Goal: Transaction & Acquisition: Purchase product/service

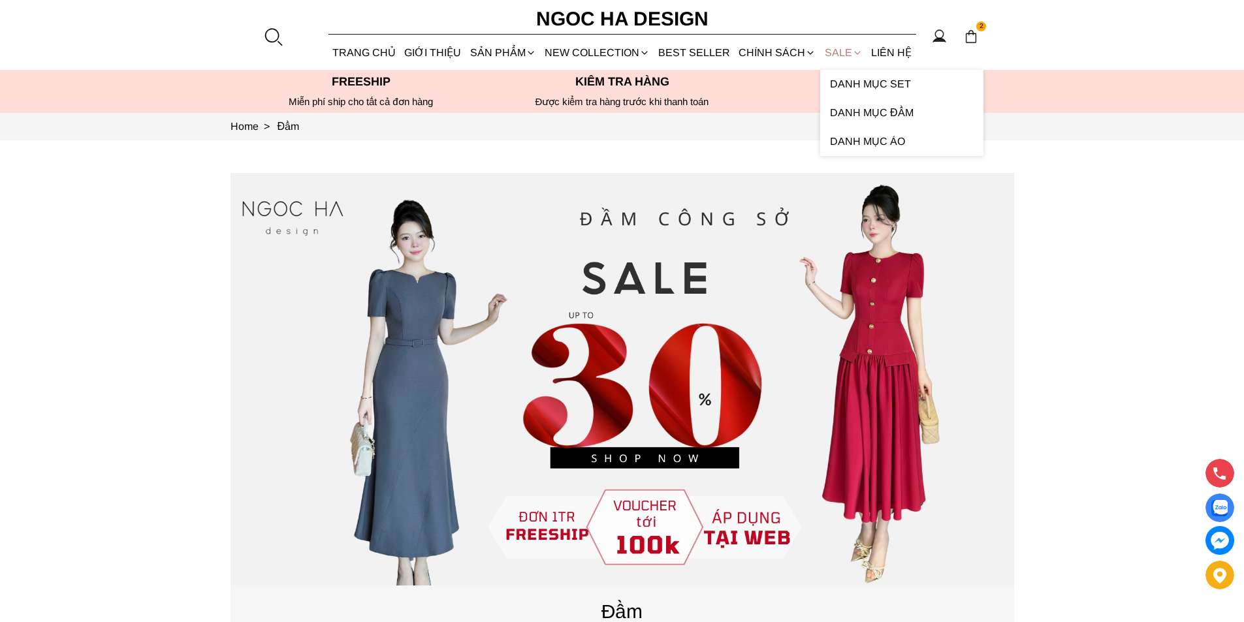
click at [833, 53] on link "SALE" at bounding box center [843, 52] width 46 height 35
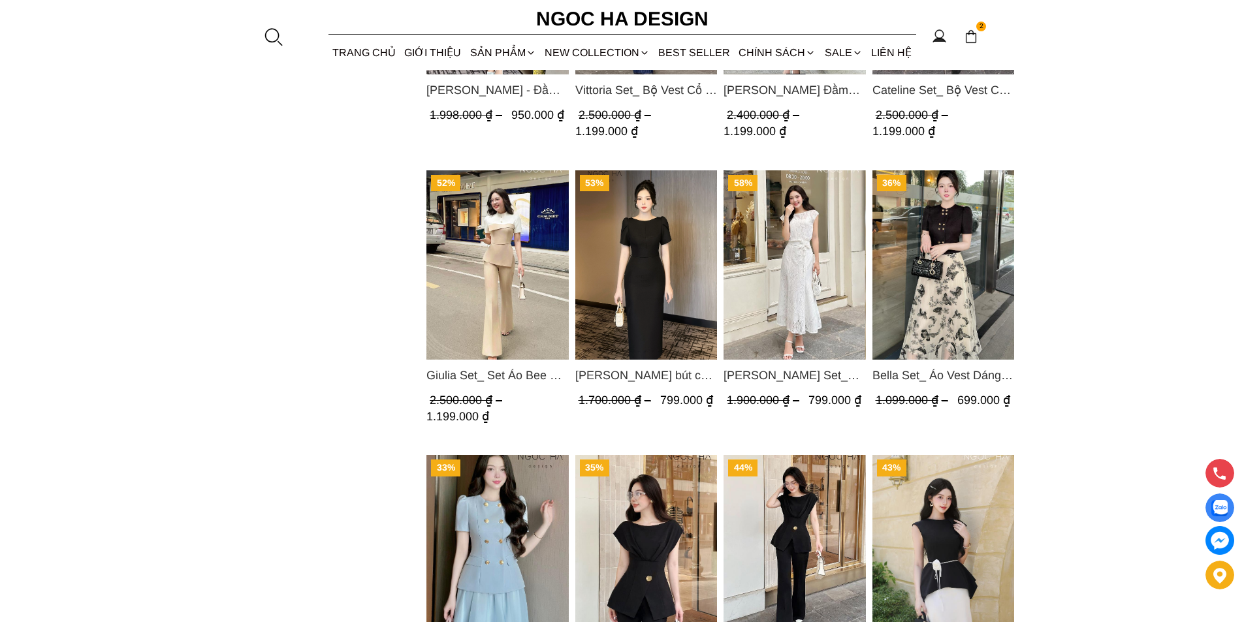
scroll to position [1567, 0]
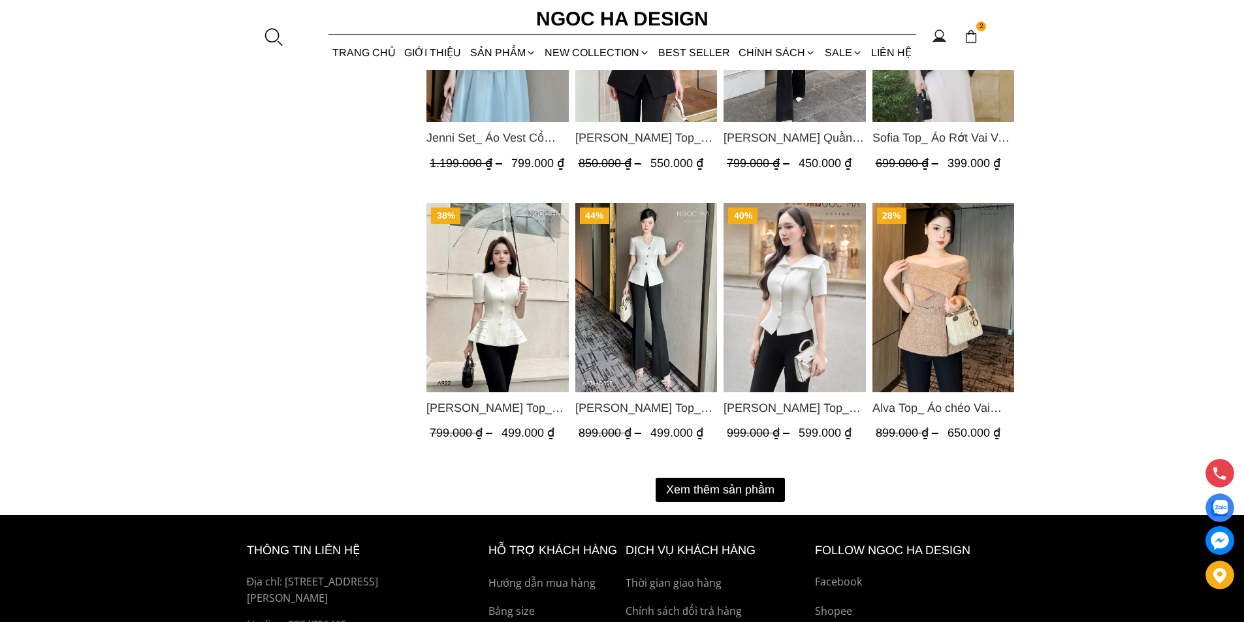
click at [746, 488] on button "Xem thêm sản phẩm" at bounding box center [719, 490] width 129 height 24
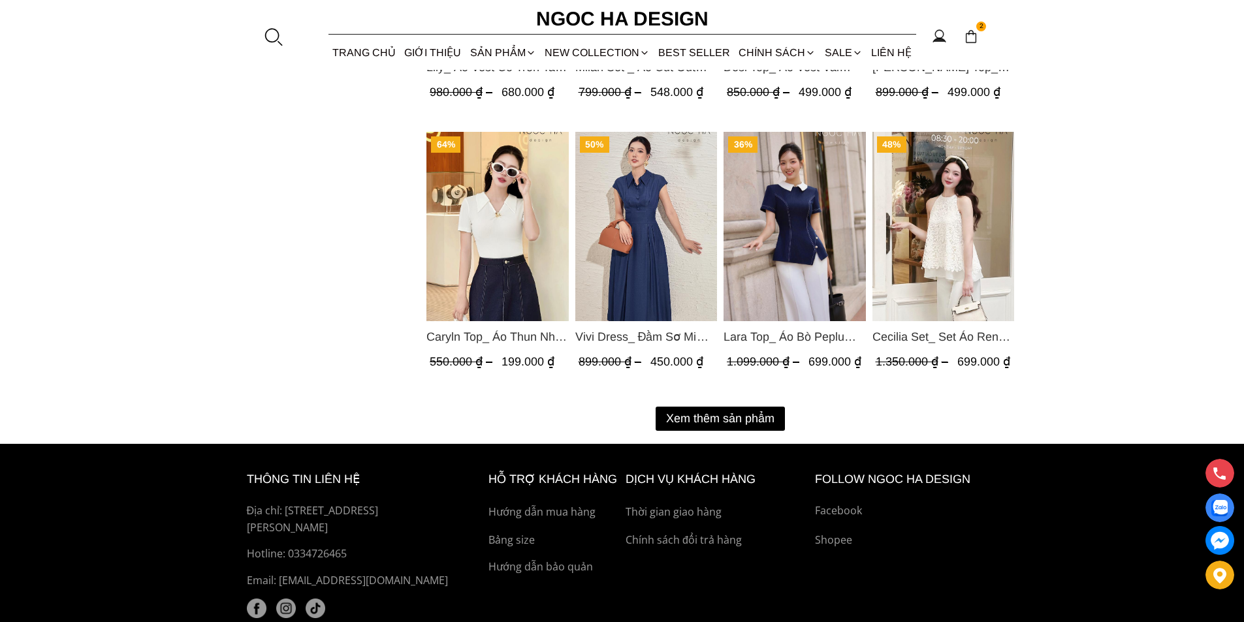
scroll to position [3078, 0]
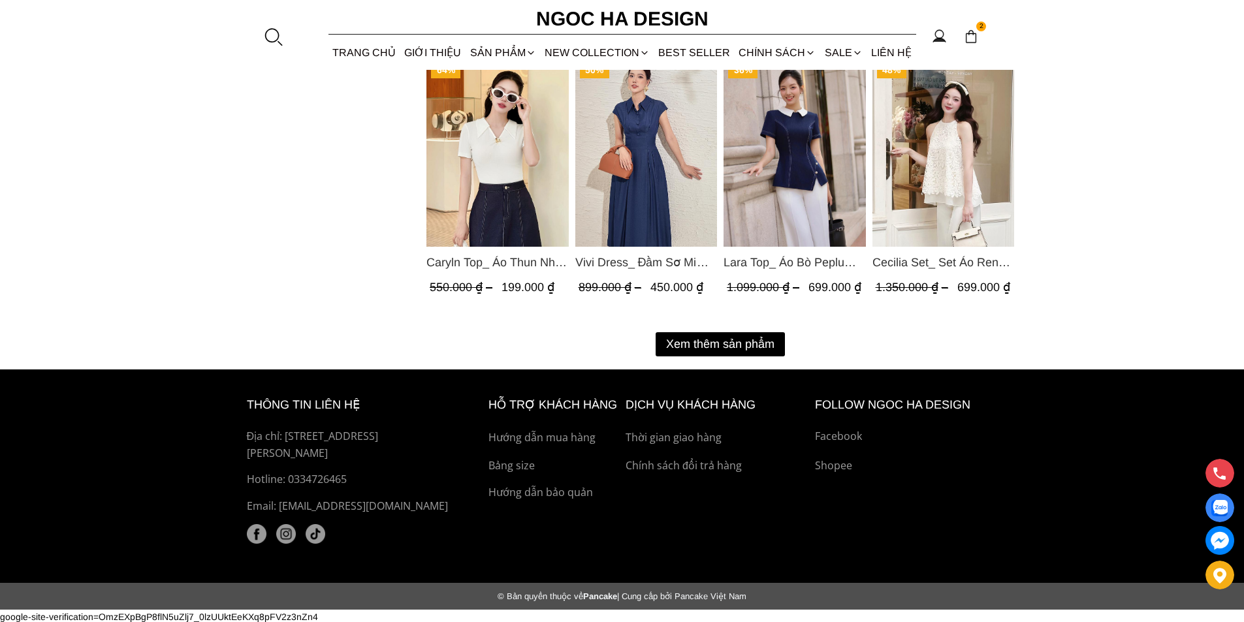
click at [717, 339] on button "Xem thêm sản phẩm" at bounding box center [719, 344] width 129 height 24
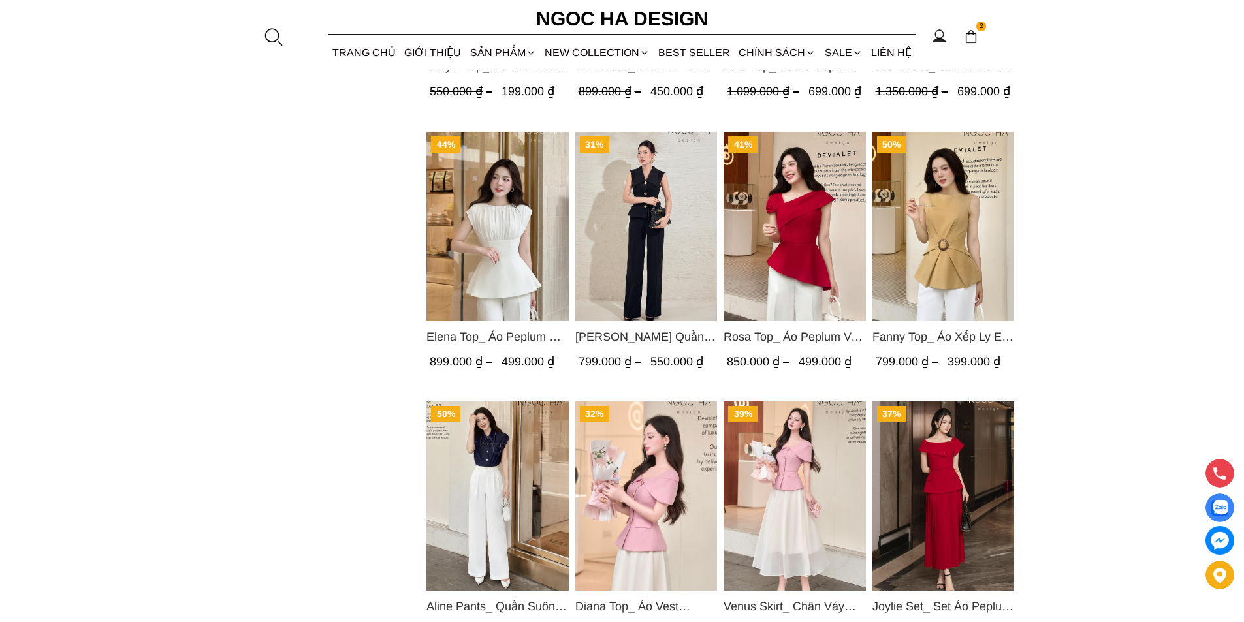
scroll to position [2947, 0]
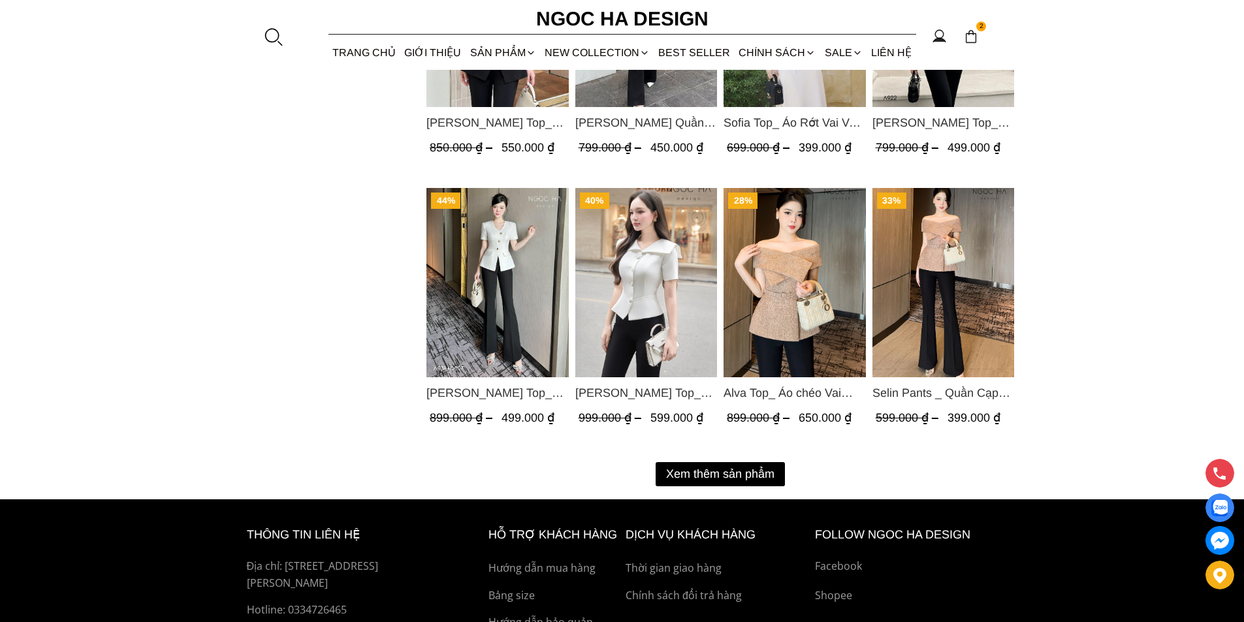
scroll to position [1632, 0]
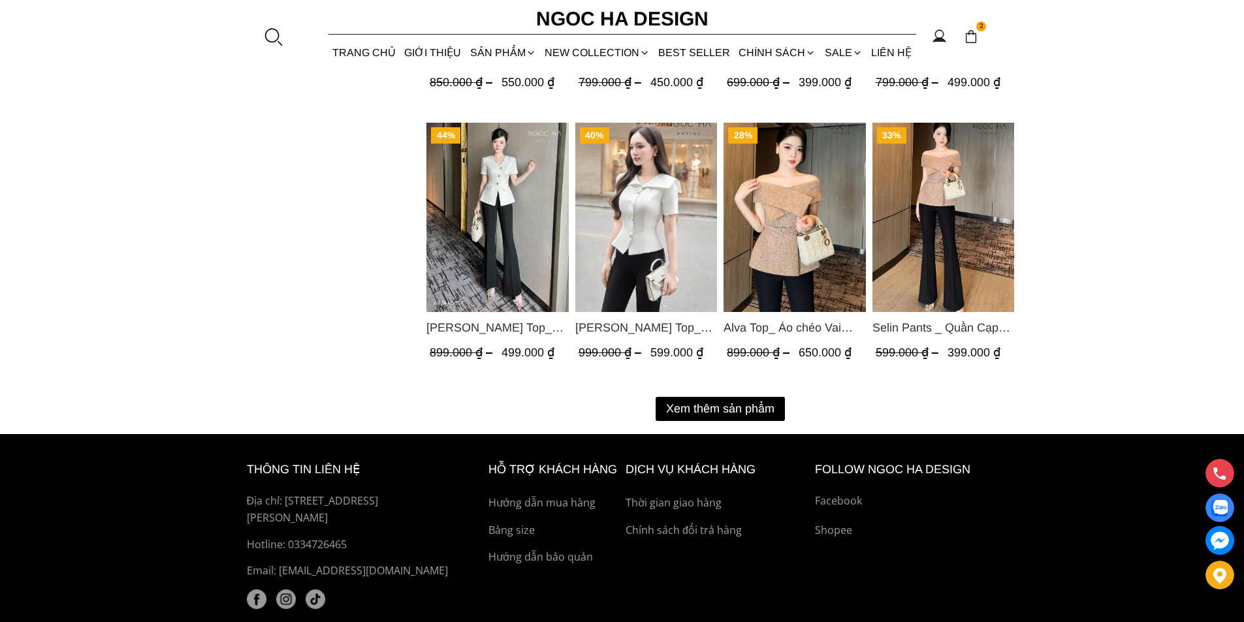
click at [749, 407] on button "Xem thêm sản phẩm" at bounding box center [719, 409] width 129 height 24
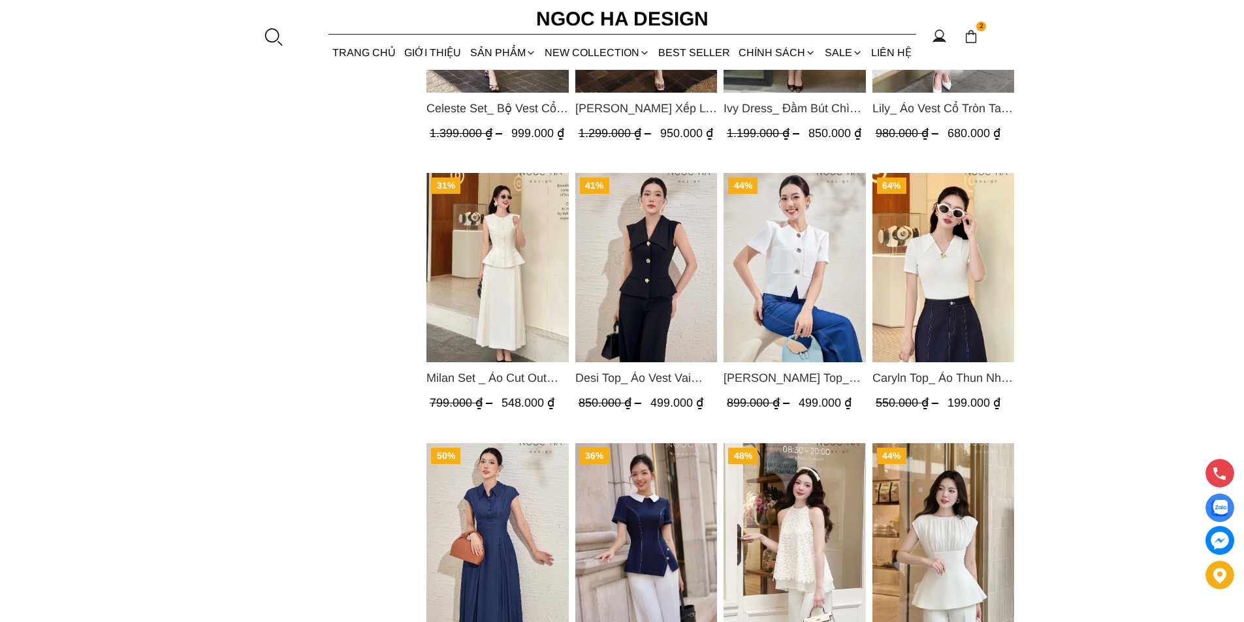
scroll to position [2873, 0]
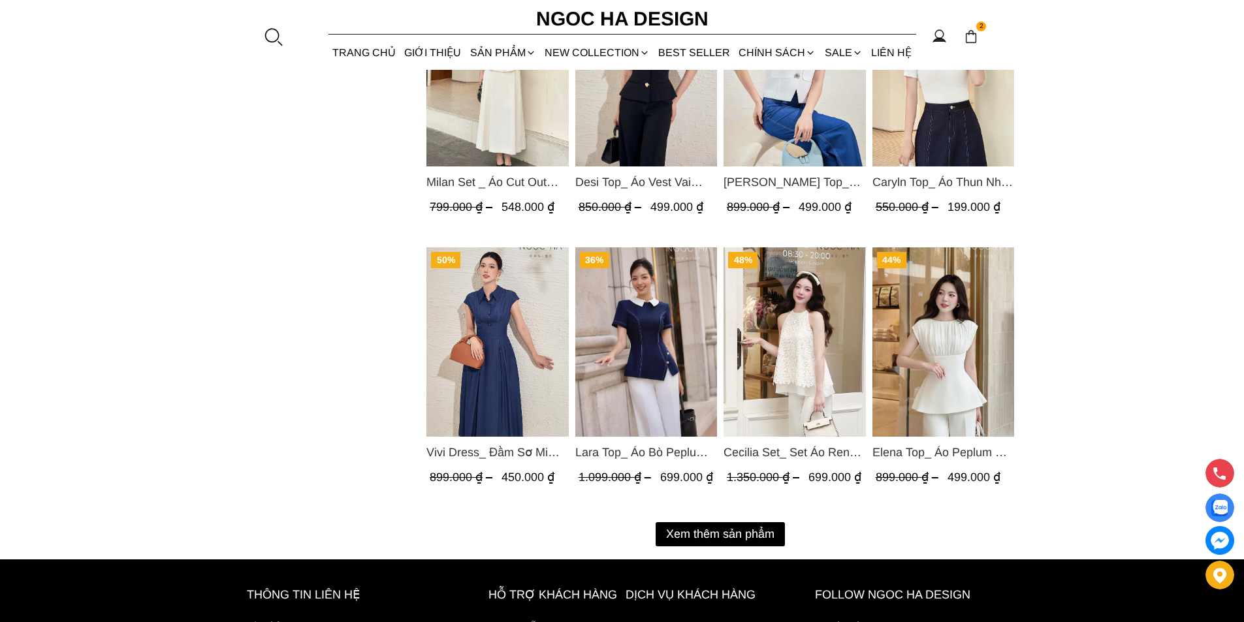
click at [748, 529] on button "Xem thêm sản phẩm" at bounding box center [719, 534] width 129 height 24
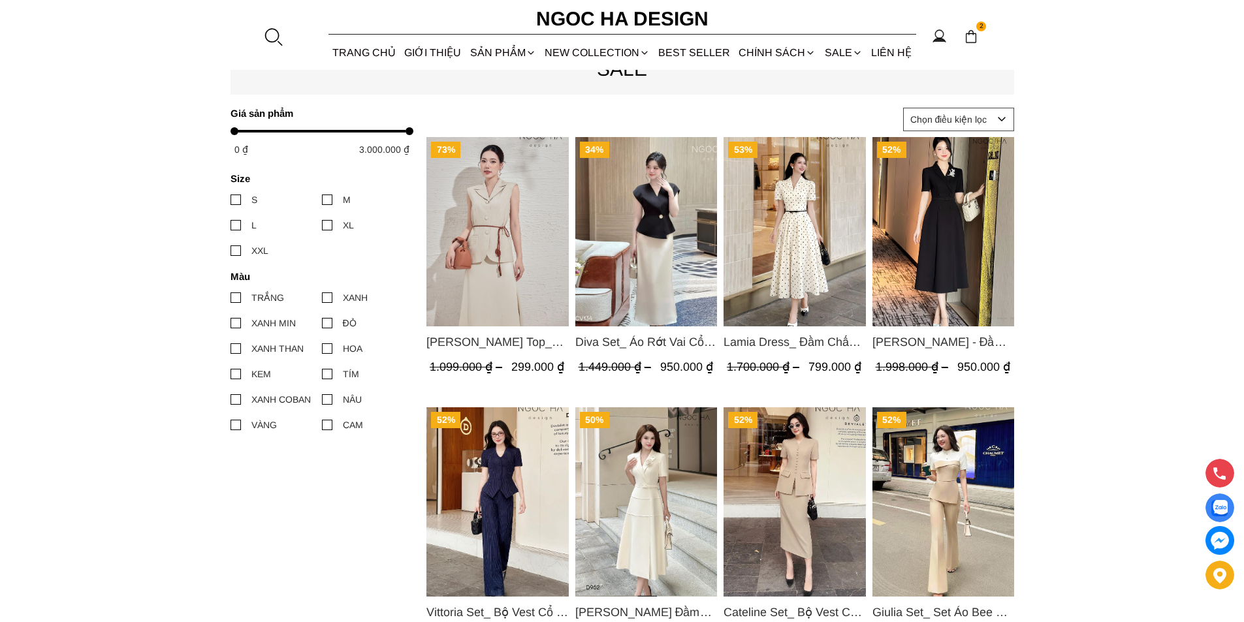
scroll to position [457, 0]
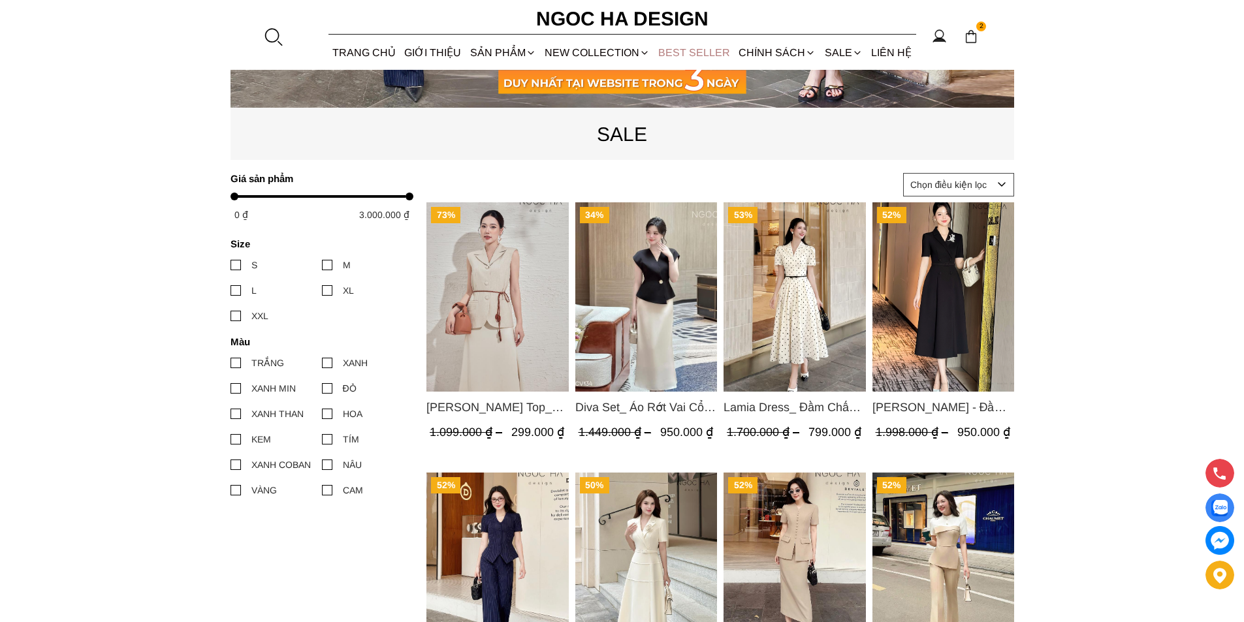
click at [678, 46] on link "BEST SELLER" at bounding box center [694, 52] width 80 height 35
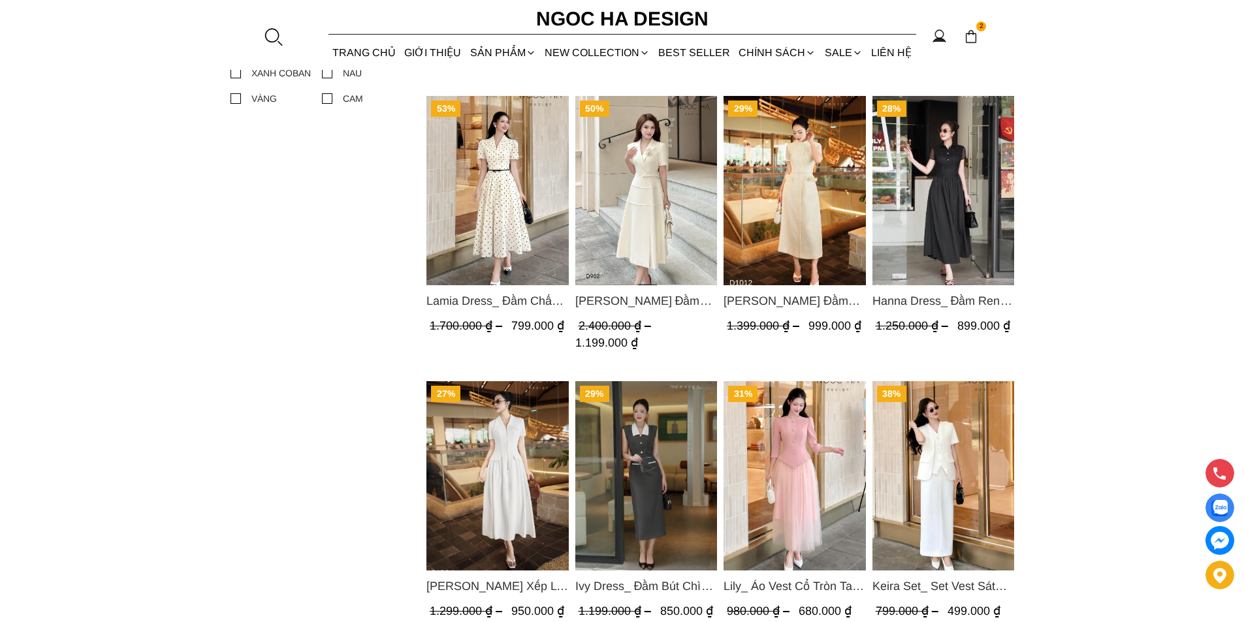
scroll to position [1110, 0]
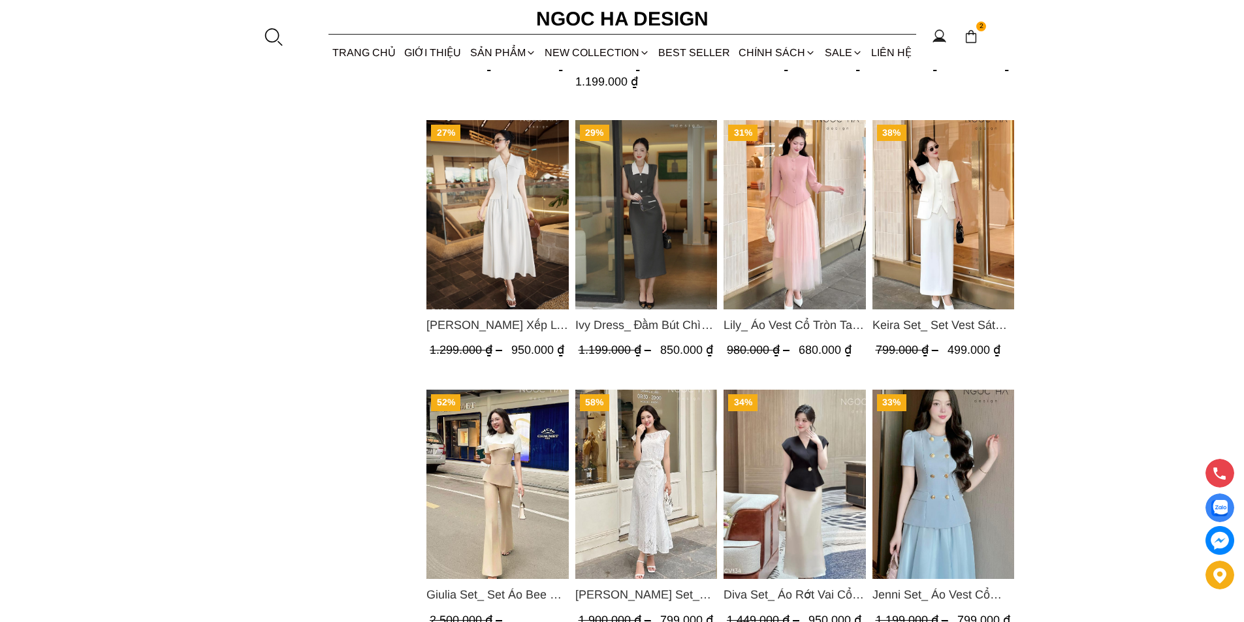
click at [938, 145] on img "Product image - Keira Set_ Set Vest Sát Nách Kết Hợp Chân Váy Bút Chì Mix Áo Kh…" at bounding box center [943, 214] width 142 height 189
click at [840, 49] on link "SALE" at bounding box center [843, 52] width 46 height 35
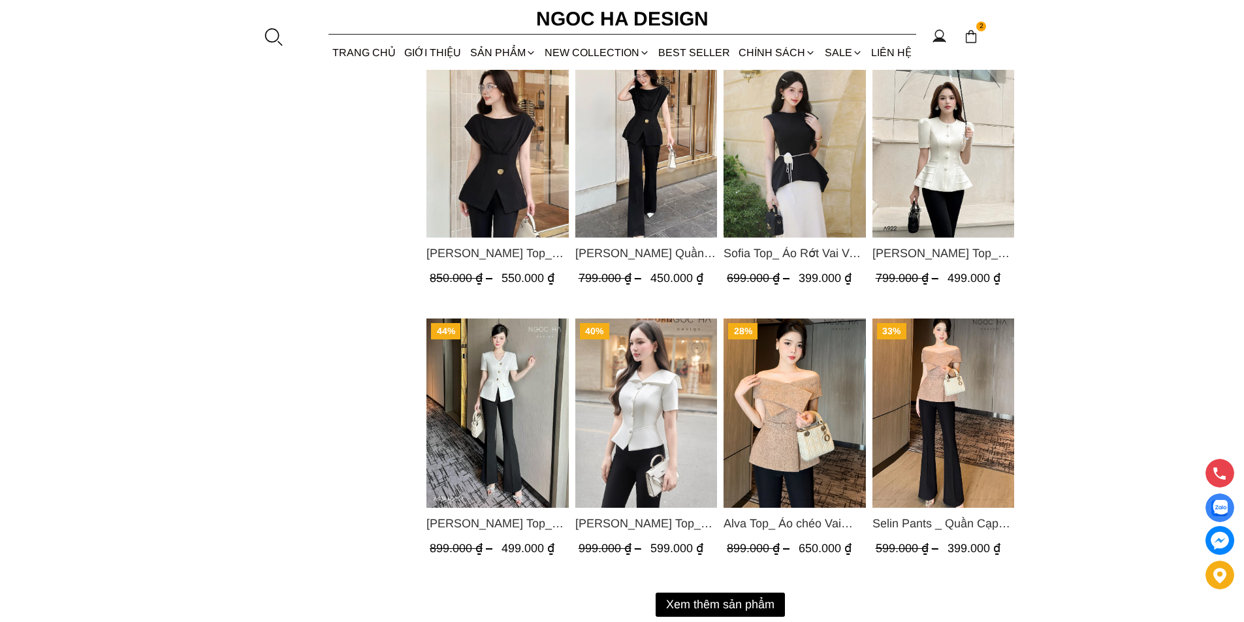
scroll to position [1632, 0]
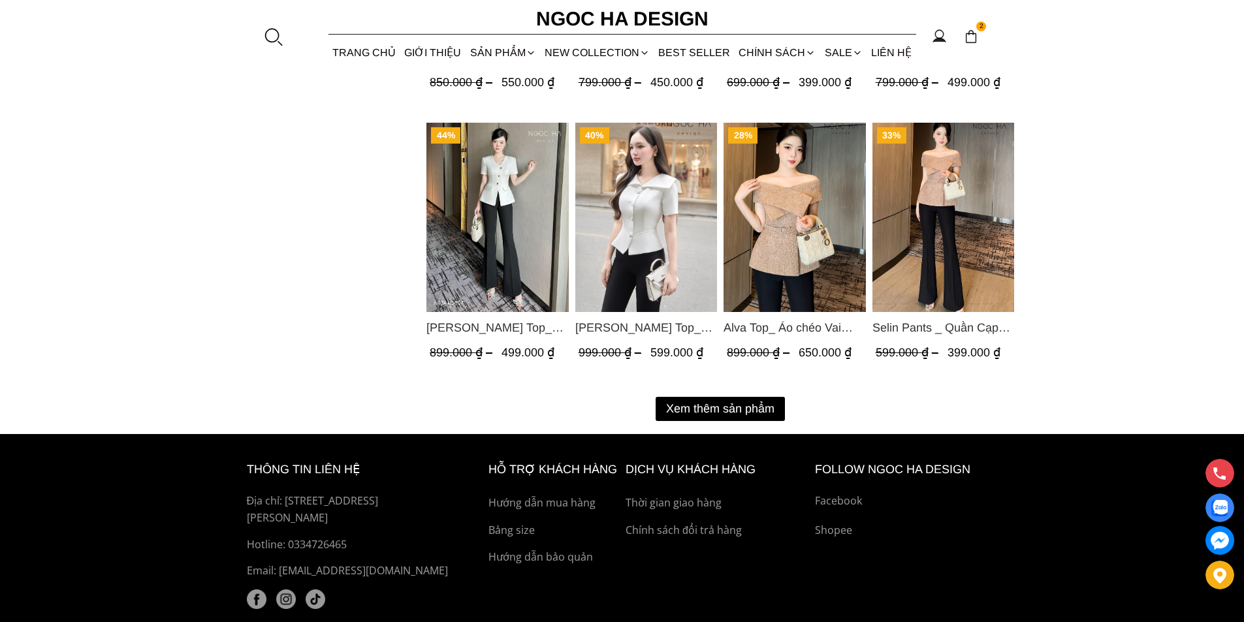
click at [716, 415] on button "Xem thêm sản phẩm" at bounding box center [719, 409] width 129 height 24
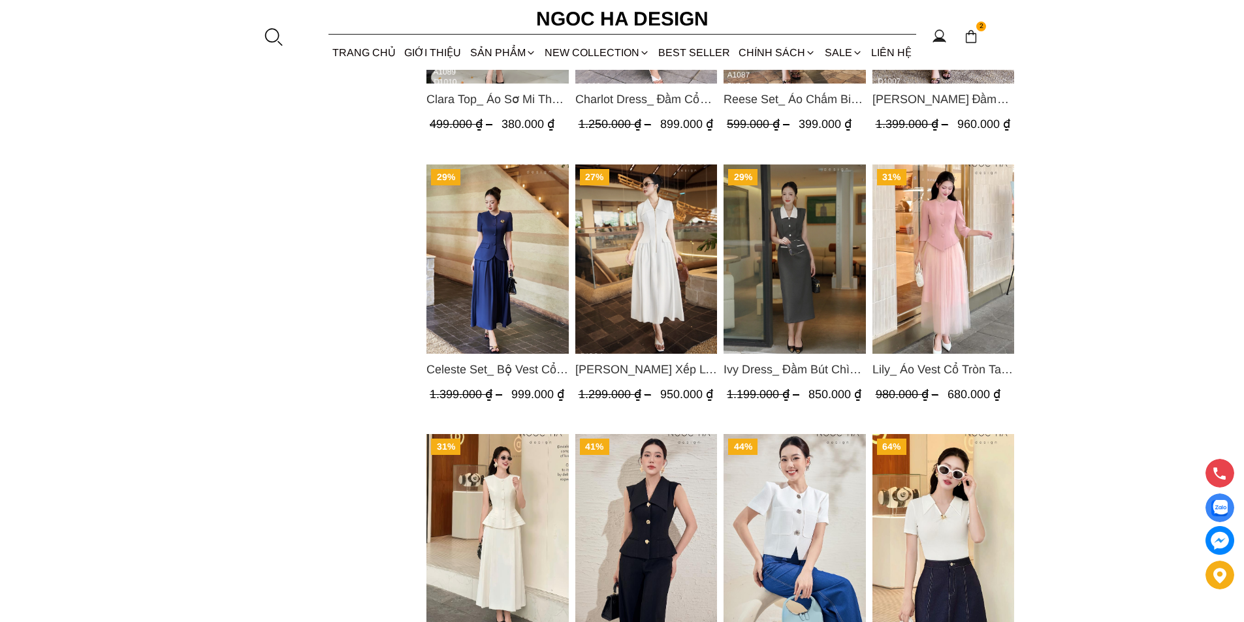
scroll to position [2481, 0]
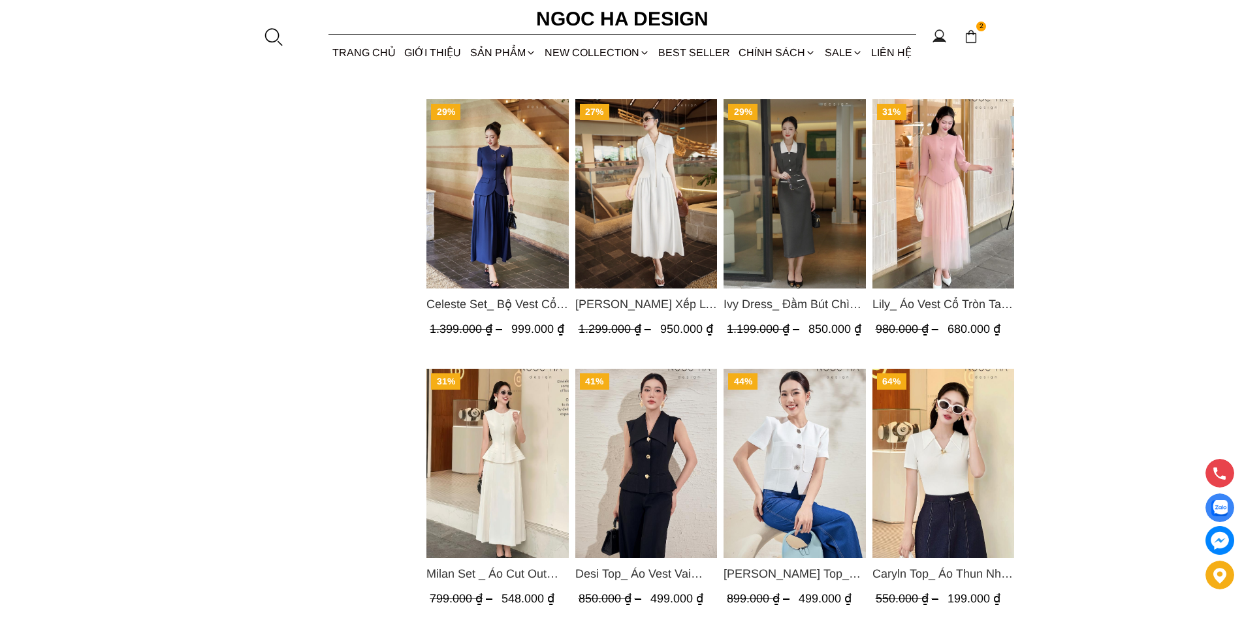
click at [902, 195] on img "Product image - Lily_ Áo Vest Cổ Tròn Tay Lừng Mix Chân Váy Lưới Màu Hồng A1082…" at bounding box center [943, 193] width 142 height 189
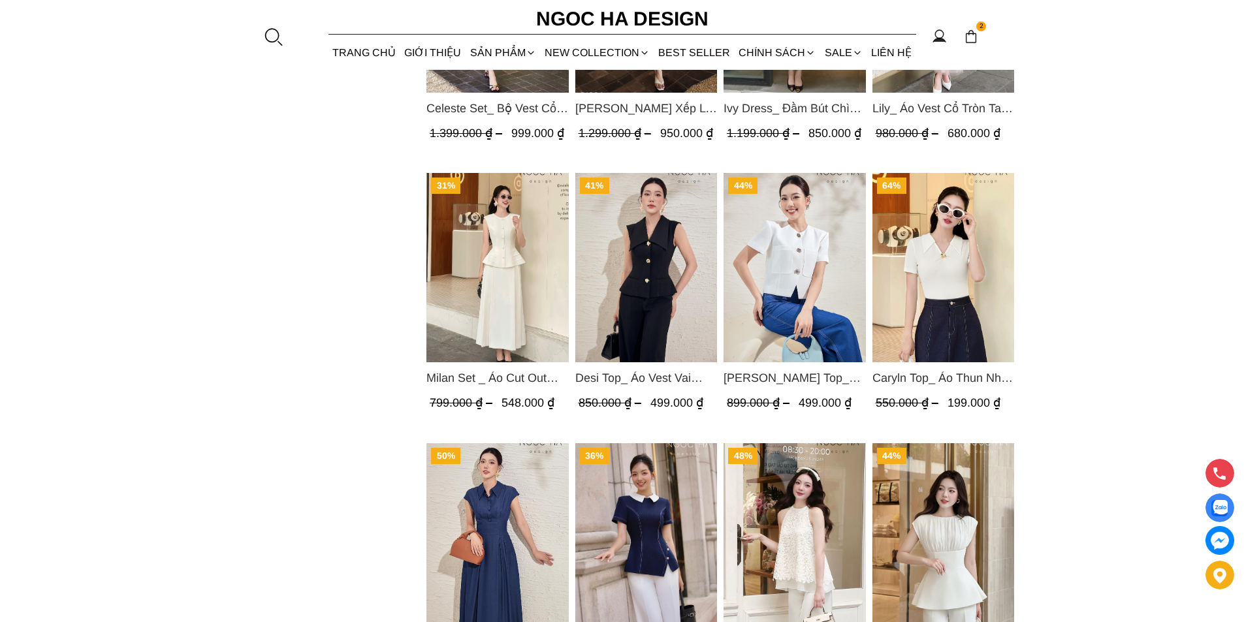
scroll to position [2938, 0]
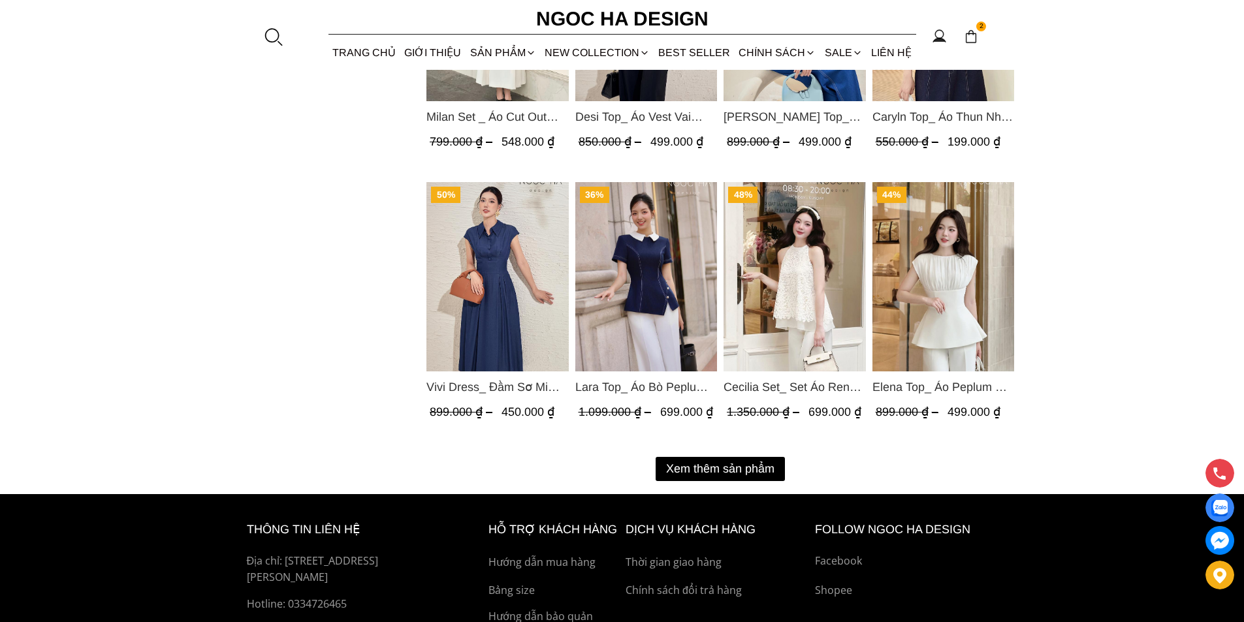
click at [725, 477] on button "Xem thêm sản phẩm" at bounding box center [719, 469] width 129 height 24
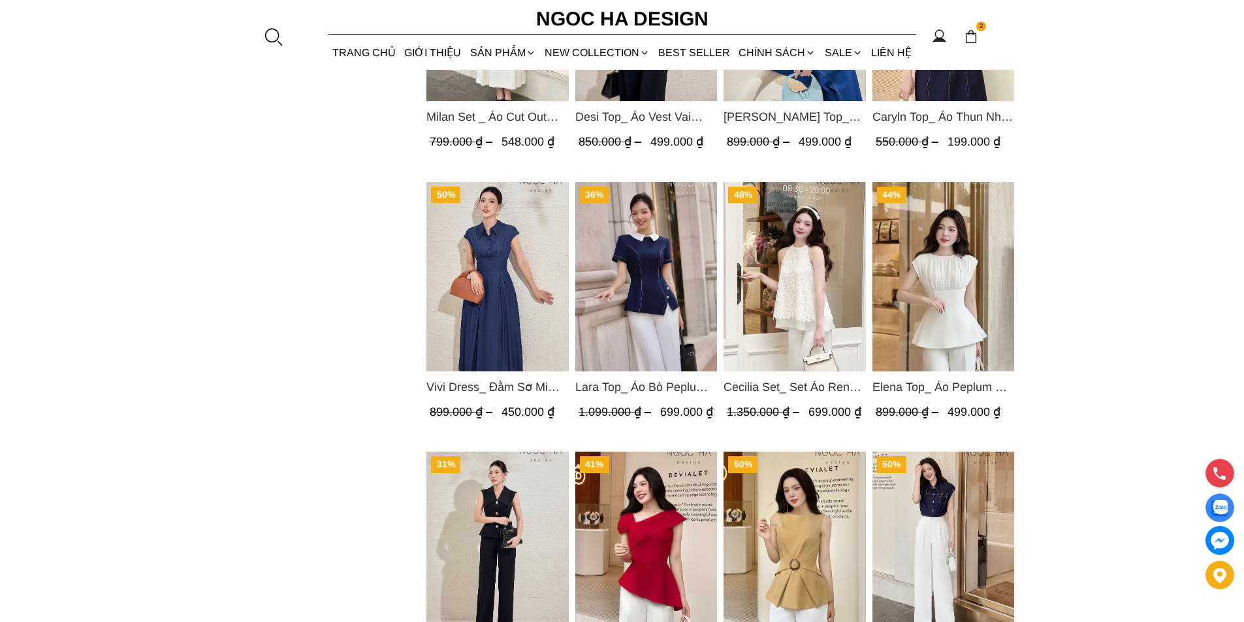
click at [648, 262] on img "Product image - Lara Top_ Áo Bò Peplum Vạt Chép Đính Cúc Mix Cổ Trắng A1058" at bounding box center [646, 276] width 142 height 189
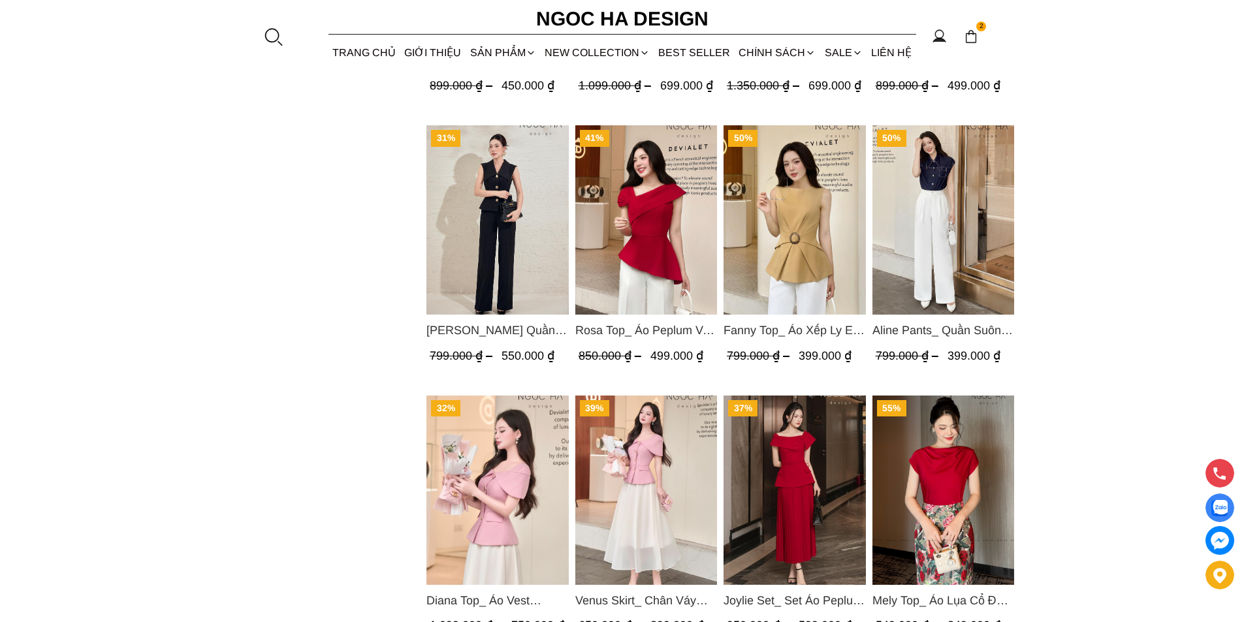
scroll to position [3460, 0]
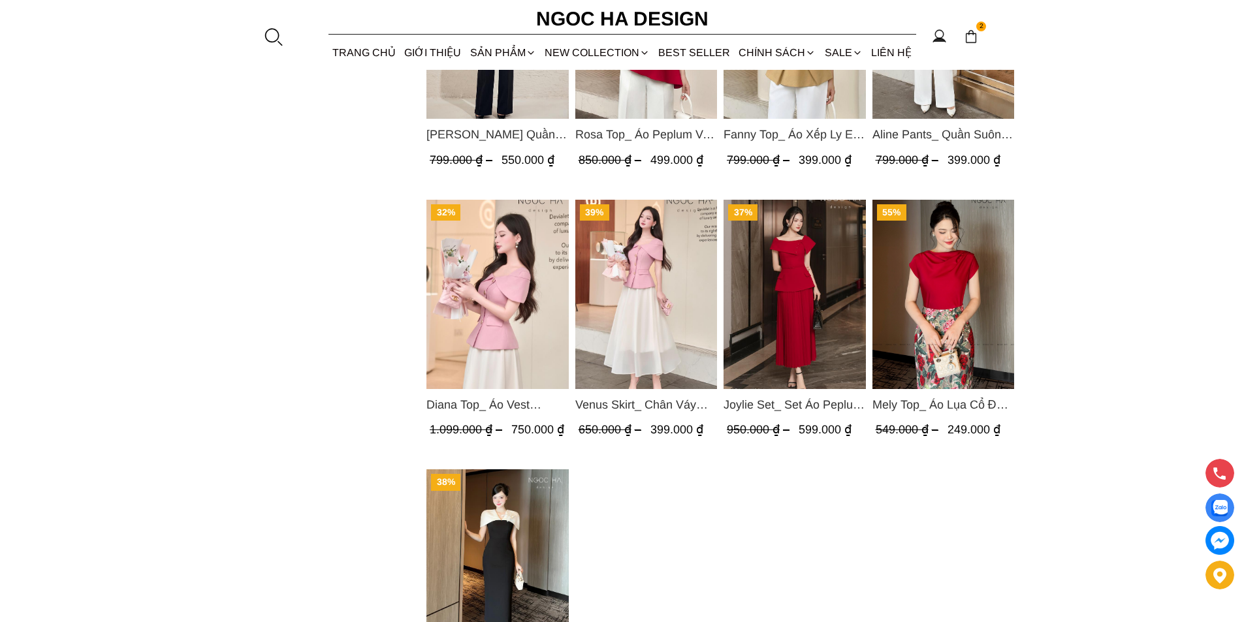
click at [789, 298] on img "Product image - Joylie Set_ Set Áo Peplum Vai Lệch, Chân Váy Dập Ly Màu Đỏ A956…" at bounding box center [794, 294] width 142 height 189
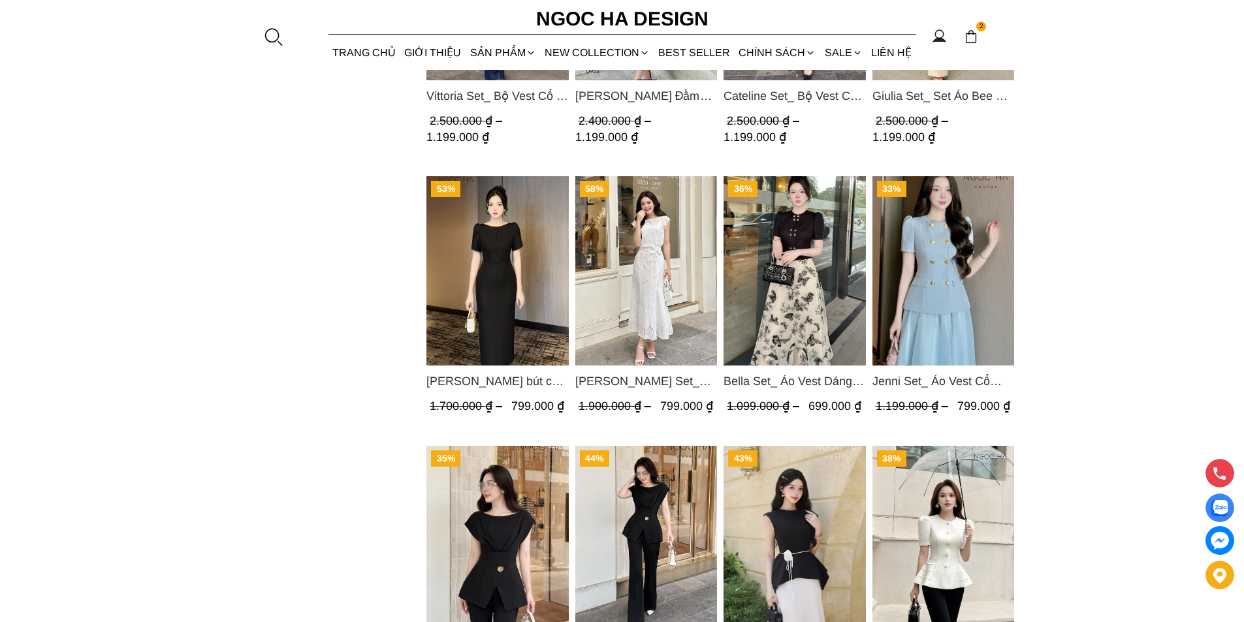
scroll to position [0, 0]
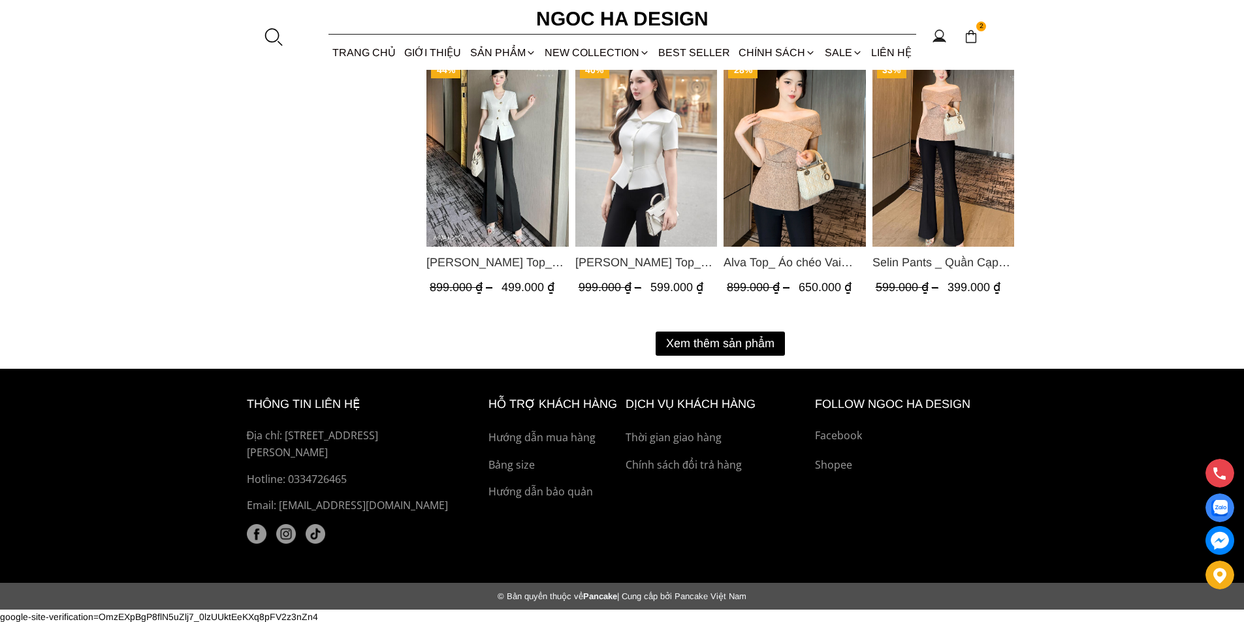
scroll to position [1699, 0]
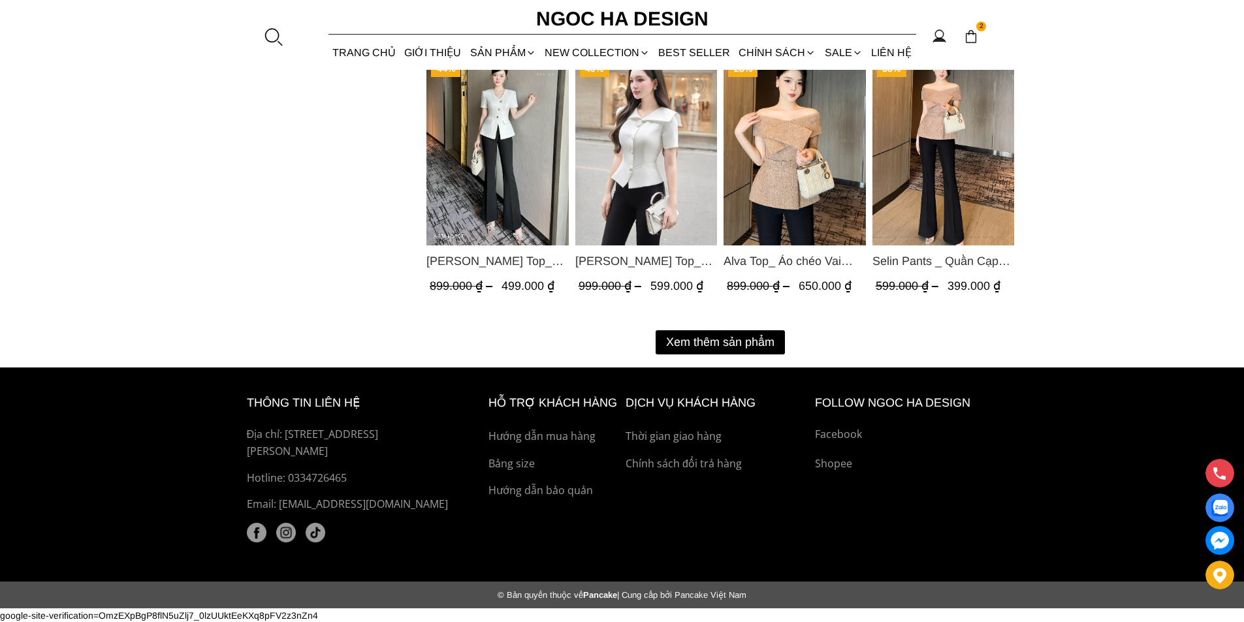
click at [700, 342] on button "Xem thêm sản phẩm" at bounding box center [719, 342] width 129 height 24
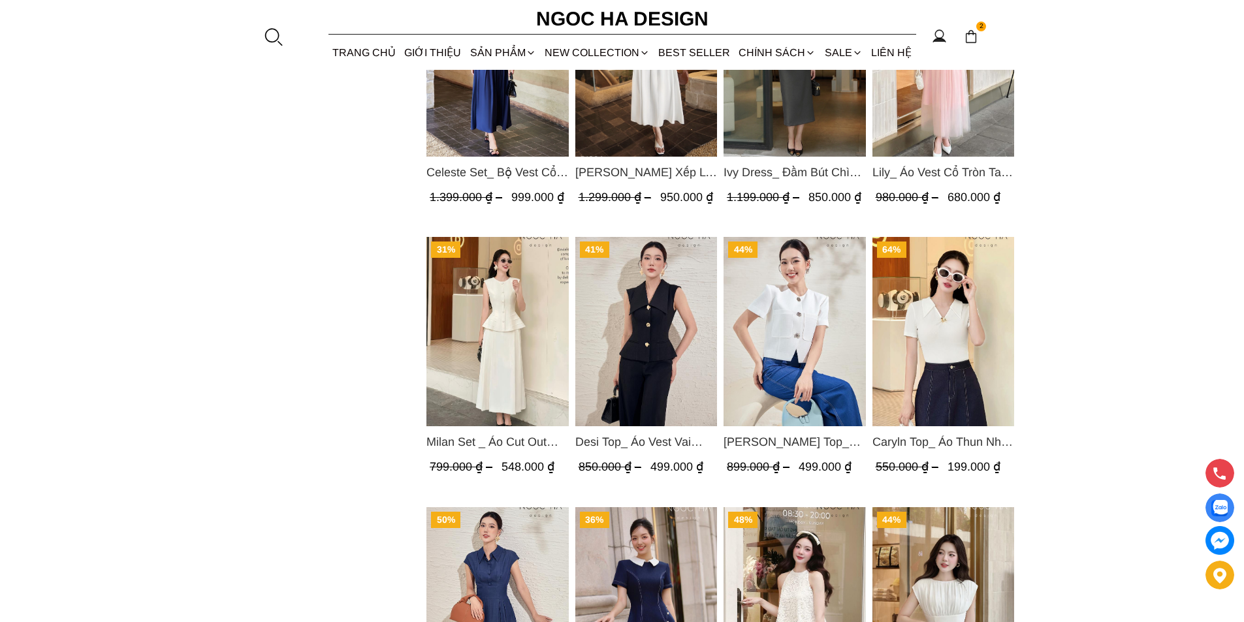
scroll to position [3063, 0]
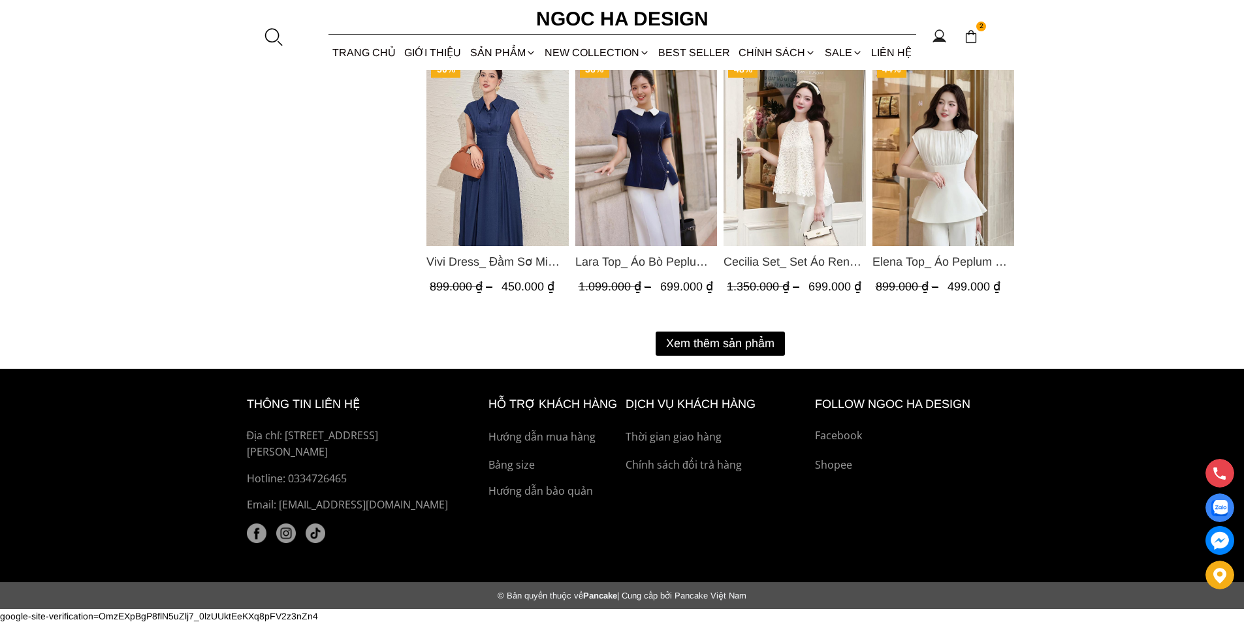
click at [726, 351] on button "Xem thêm sản phẩm" at bounding box center [719, 344] width 129 height 24
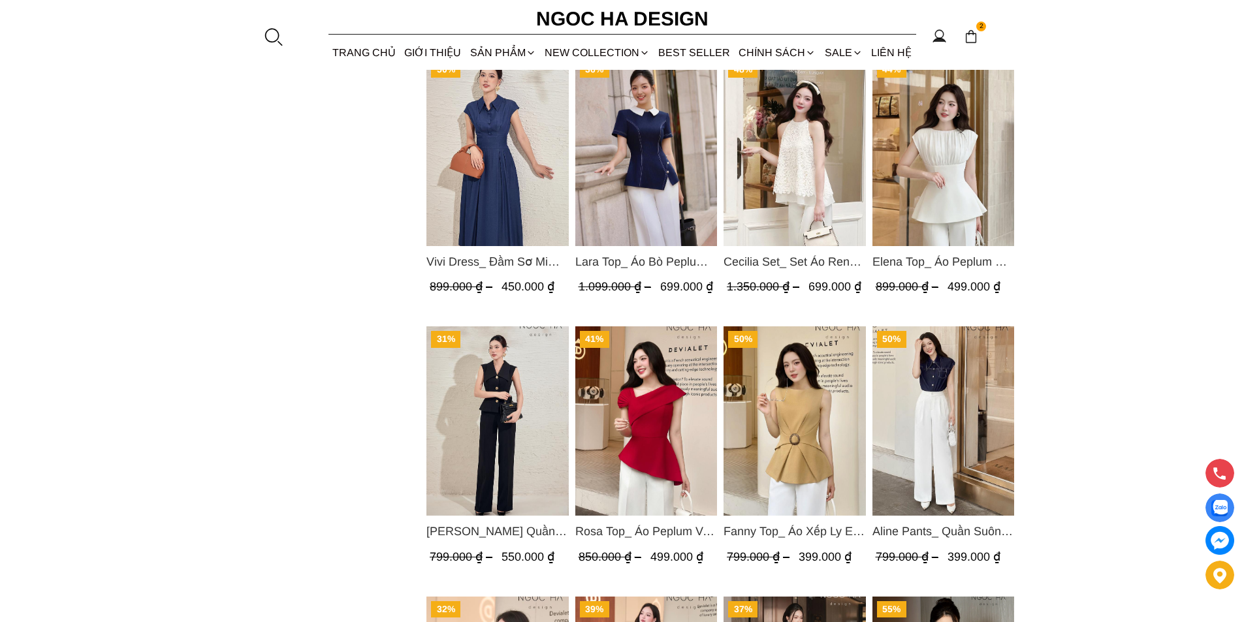
click at [783, 163] on img "Product image - Cecilia Set_ Set Áo Ren Cổ Yếm Quần Suông Màu Kem BQ015" at bounding box center [794, 151] width 142 height 189
click at [925, 189] on img "Product image - Elena Top_ Áo Peplum Cổ Nhún Màu Trắng A1066" at bounding box center [943, 151] width 142 height 189
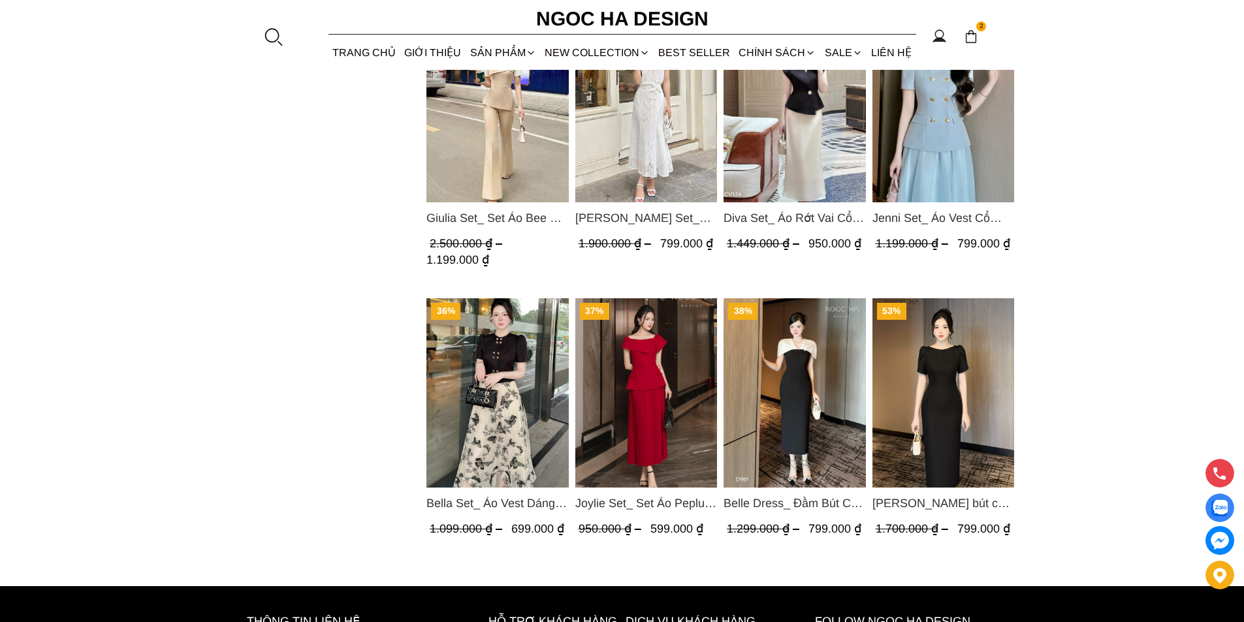
click at [516, 131] on img "Product image - Giulia Set_ Set Áo Bee Mix Cổ Trắng Đính Cúc Quần Loe BQ014" at bounding box center [497, 108] width 142 height 189
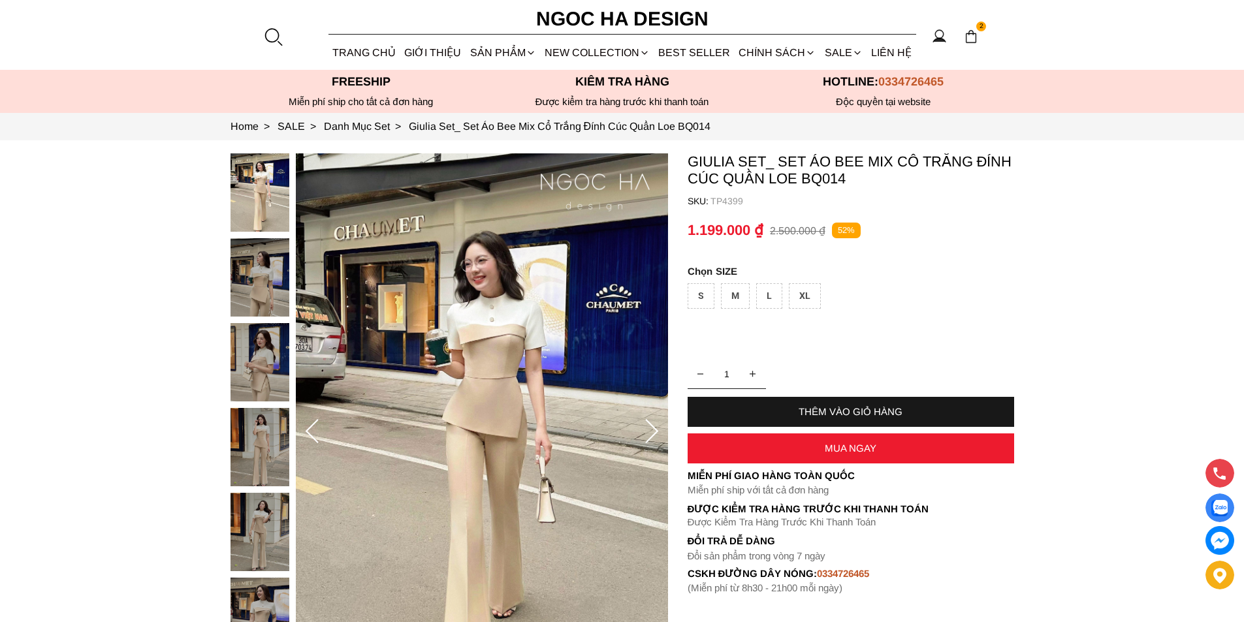
click at [808, 292] on div "XL" at bounding box center [805, 295] width 32 height 25
click at [791, 445] on div "MUA NGAY" at bounding box center [850, 448] width 326 height 11
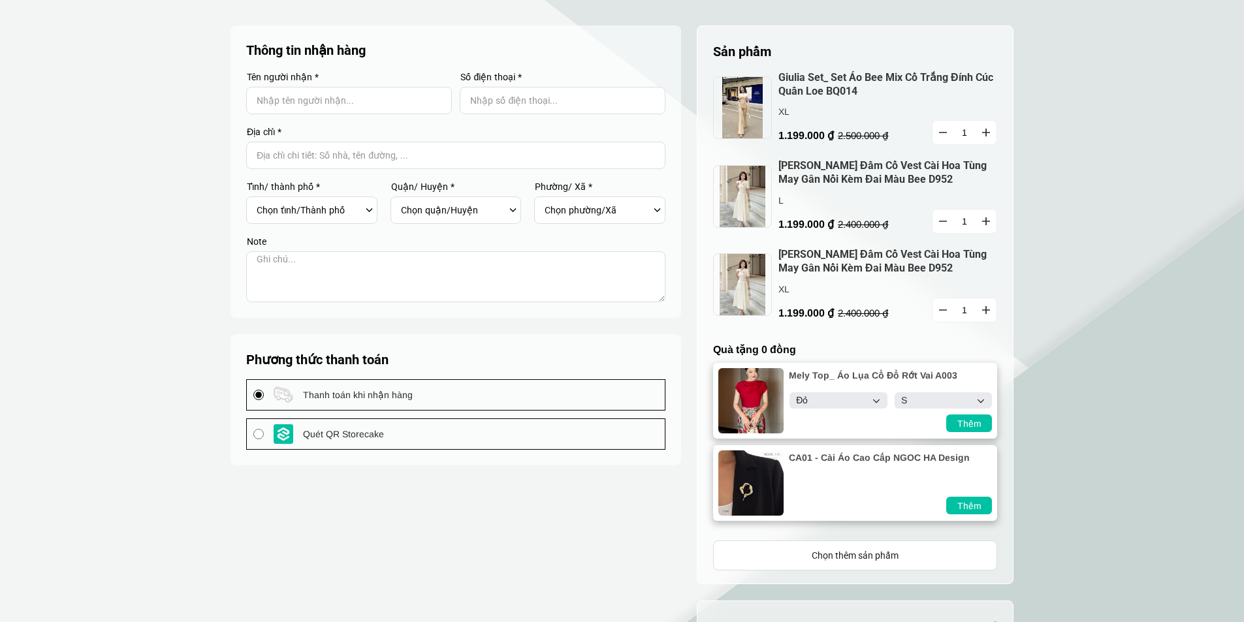
select select "Đỏ"
select select "S"
click at [940, 219] on button "button" at bounding box center [942, 222] width 21 height 24
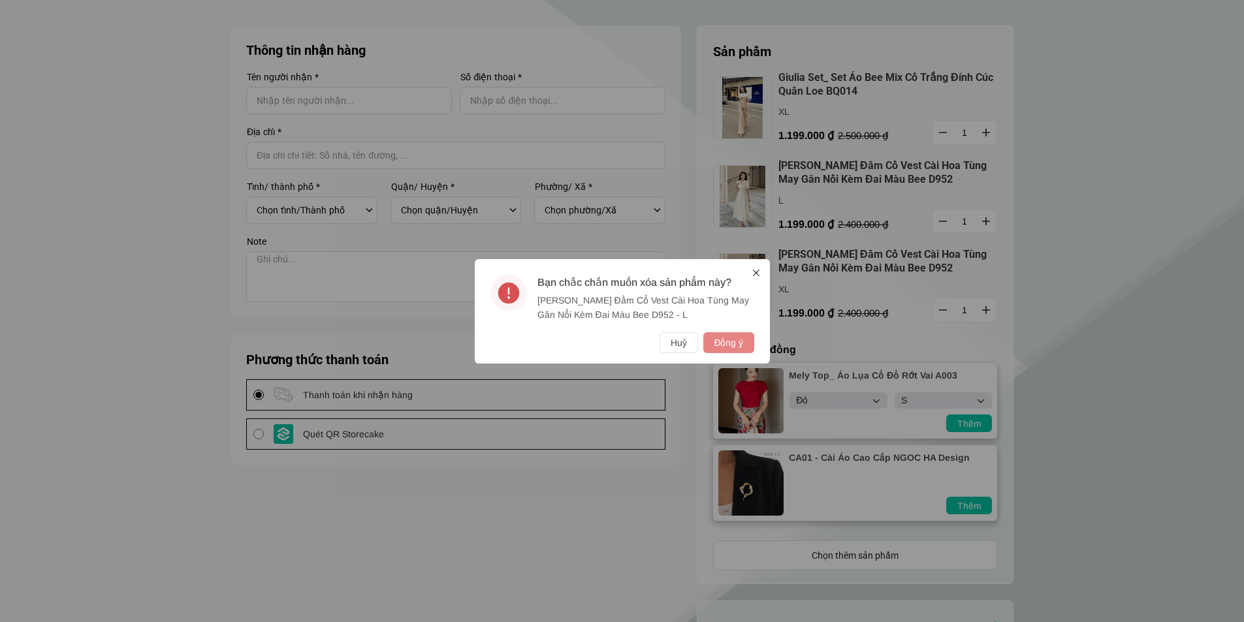
click at [741, 339] on button "Đồng ý" at bounding box center [728, 342] width 50 height 21
select select "Đỏ"
select select "S"
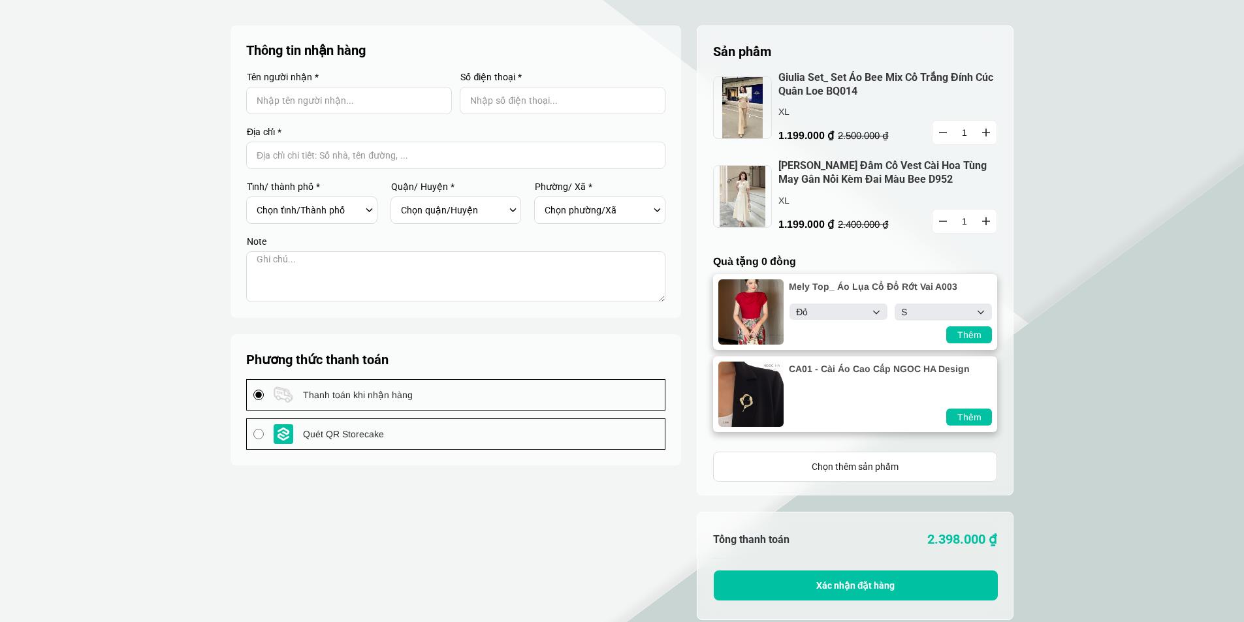
click at [945, 223] on button "button" at bounding box center [942, 222] width 21 height 24
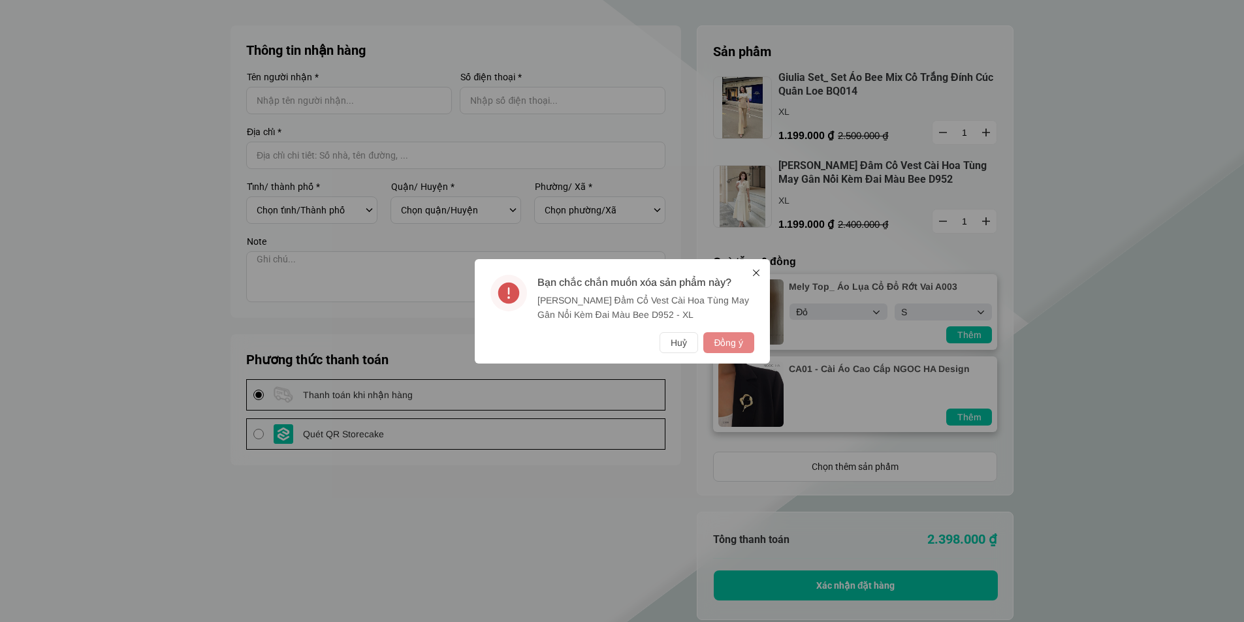
click at [733, 342] on button "Đồng ý" at bounding box center [728, 342] width 50 height 21
select select "Đỏ"
select select "S"
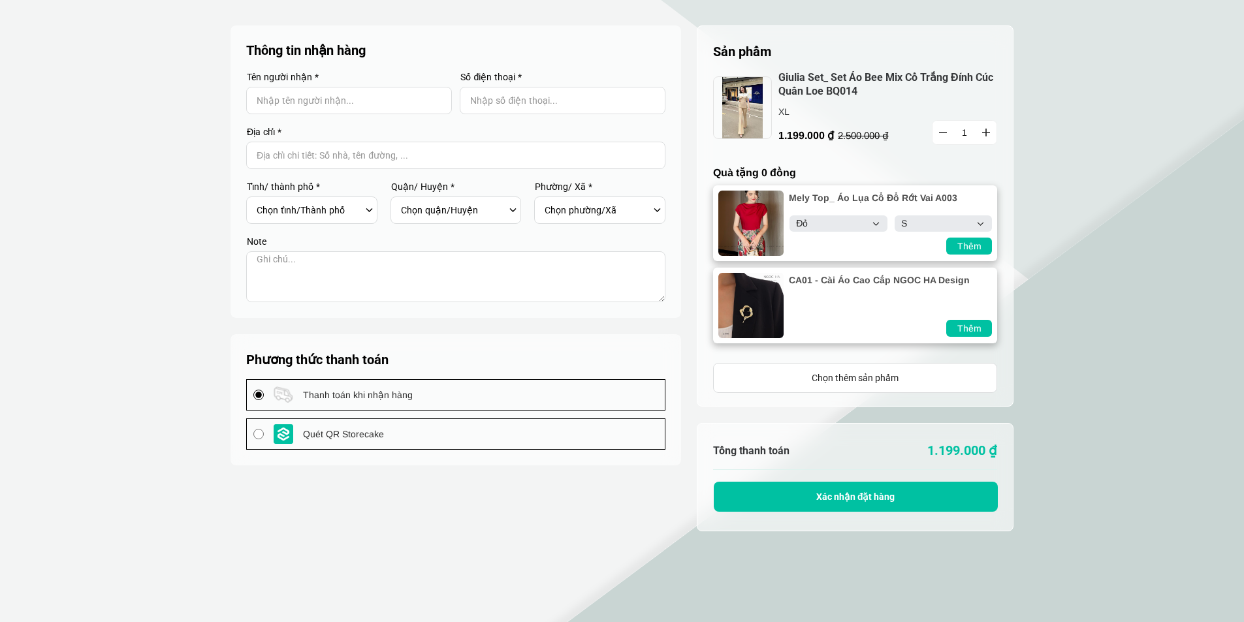
click at [946, 133] on icon "button" at bounding box center [943, 133] width 8 height 1
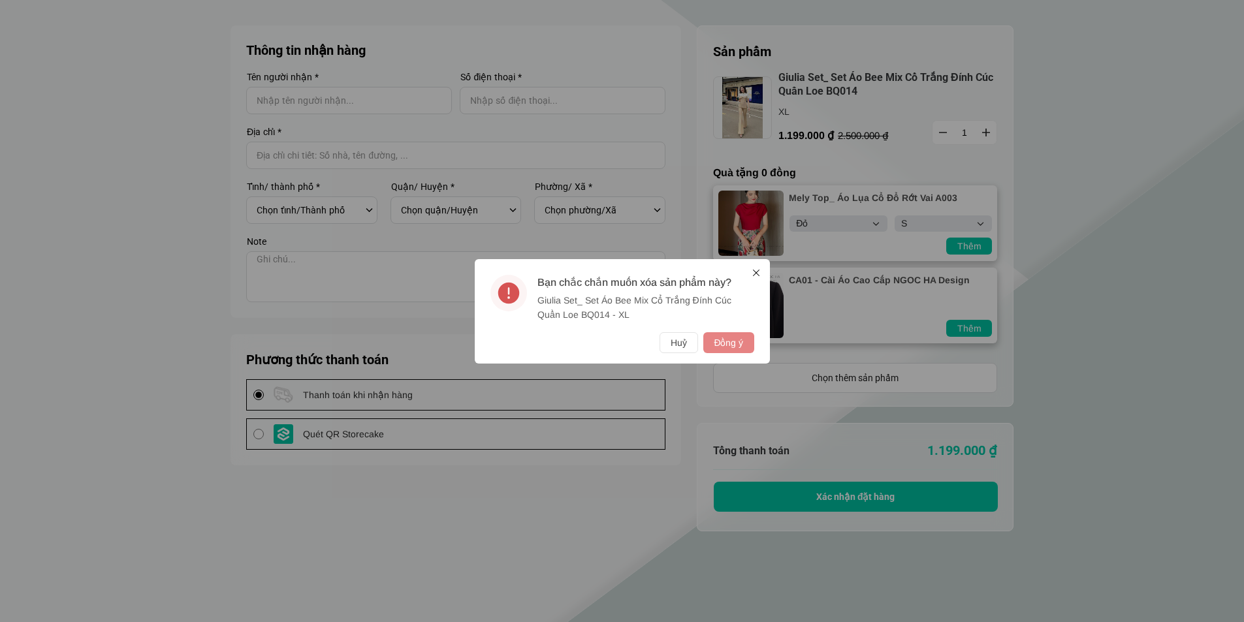
click at [725, 344] on button "Đồng ý" at bounding box center [728, 342] width 50 height 21
select select "Đỏ"
select select "S"
